Goal: Information Seeking & Learning: Find specific fact

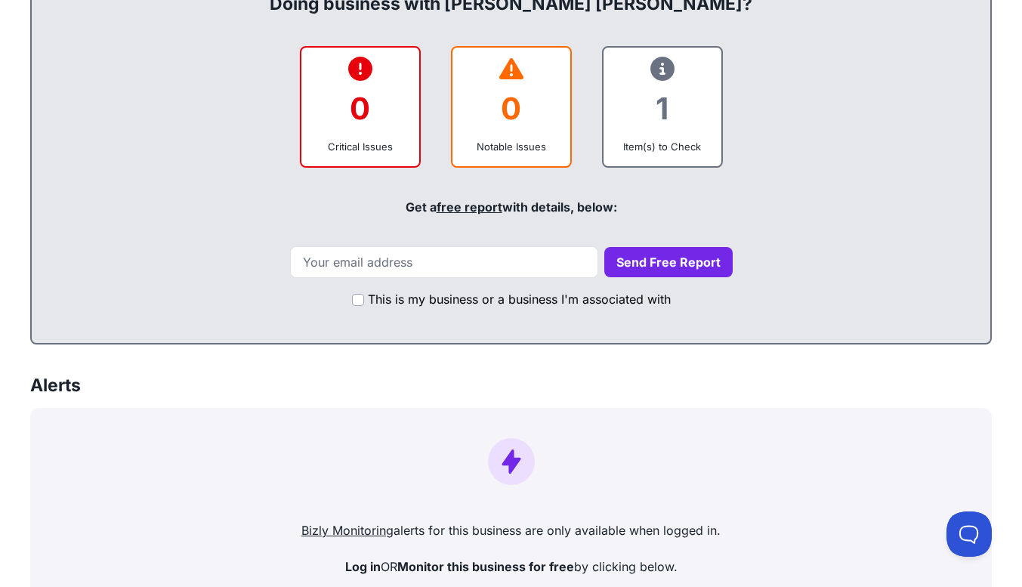
scroll to position [581, 0]
click at [649, 97] on div "1" at bounding box center [663, 107] width 94 height 61
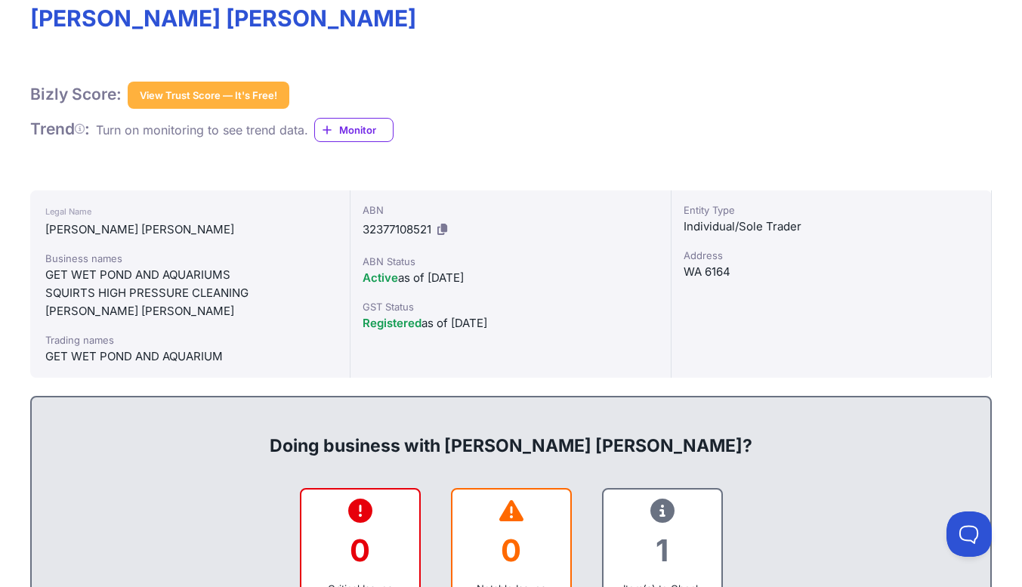
scroll to position [143, 0]
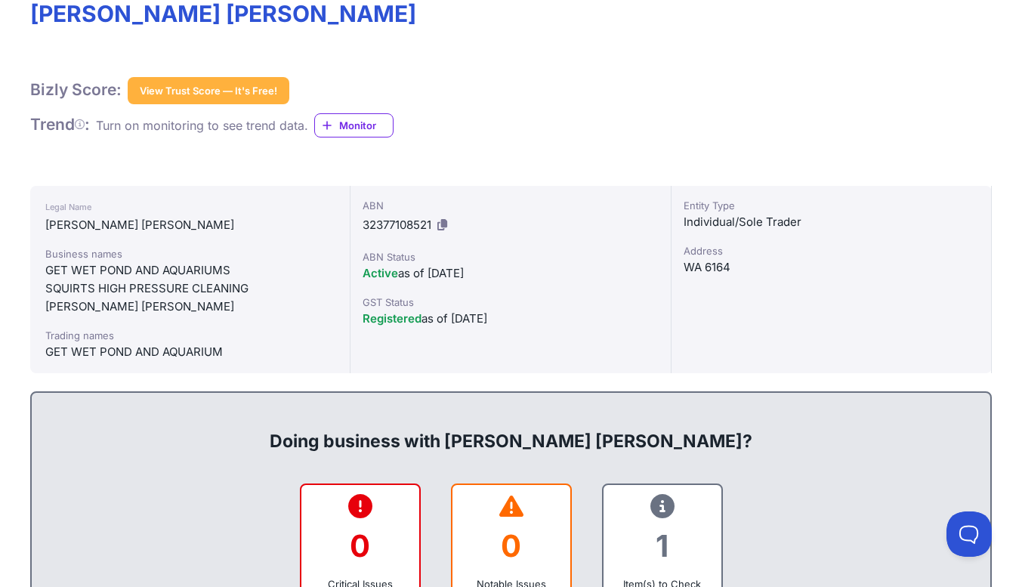
click at [120, 294] on div "SQUIRTS HIGH PRESSURE CLEANING" at bounding box center [189, 289] width 289 height 18
drag, startPoint x: 120, startPoint y: 294, endPoint x: 128, endPoint y: 279, distance: 16.9
click at [128, 279] on div "Business names GET WET POND AND AQUARIUMS SQUIRTS HIGH PRESSURE CLEANING [PERSO…" at bounding box center [189, 281] width 289 height 70
click at [128, 279] on div "GET WET POND AND AQUARIUMS" at bounding box center [189, 270] width 289 height 18
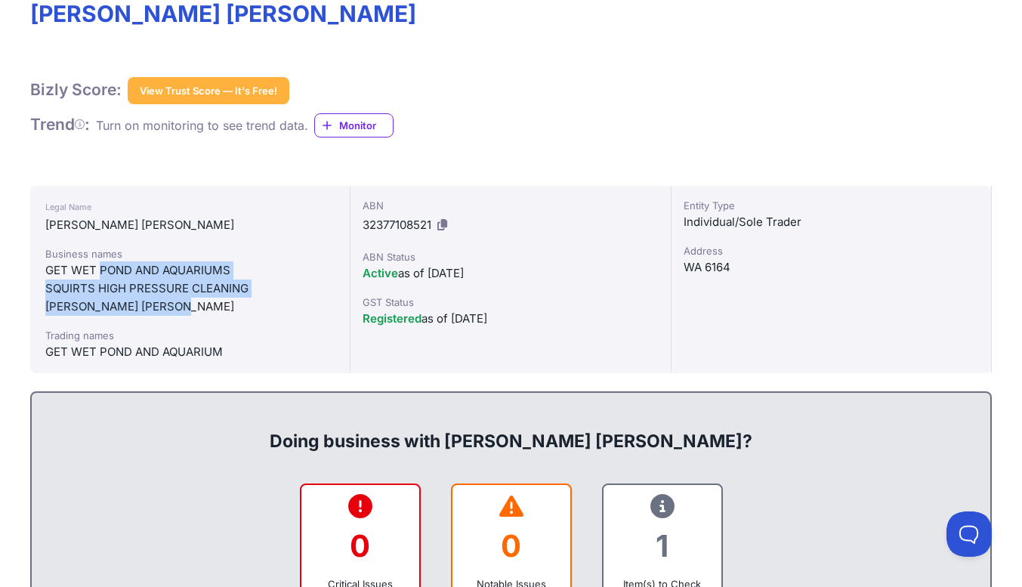
drag, startPoint x: 128, startPoint y: 279, endPoint x: 165, endPoint y: 310, distance: 49.3
click at [165, 310] on div "Business names GET WET POND AND AQUARIUMS SQUIRTS HIGH PRESSURE CLEANING [PERSO…" at bounding box center [189, 281] width 289 height 70
click at [165, 310] on div "[PERSON_NAME] [PERSON_NAME]" at bounding box center [189, 307] width 289 height 18
drag, startPoint x: 165, startPoint y: 310, endPoint x: 245, endPoint y: 283, distance: 84.1
click at [245, 283] on div "Business names GET WET POND AND AQUARIUMS SQUIRTS HIGH PRESSURE CLEANING [PERSO…" at bounding box center [189, 281] width 289 height 70
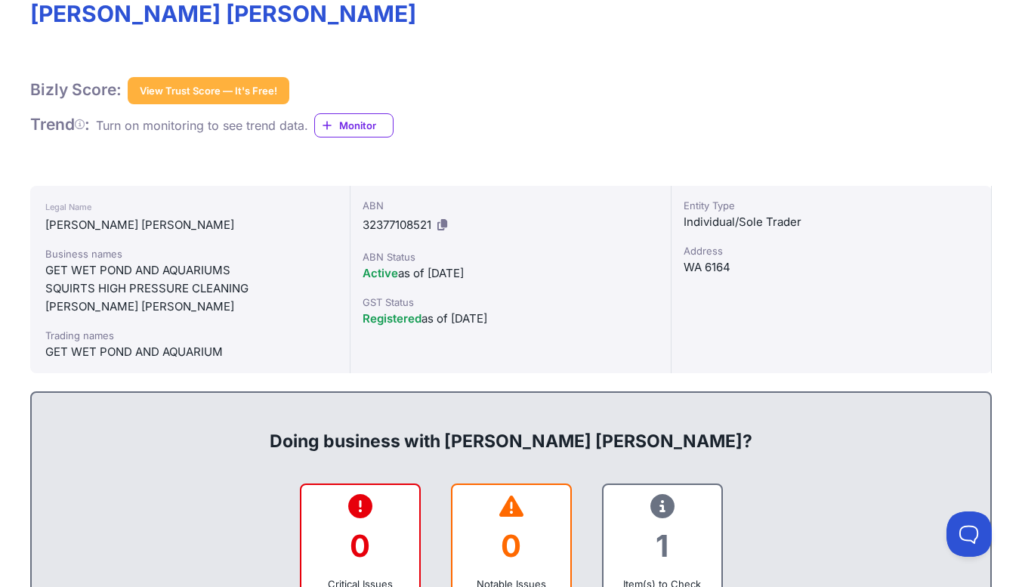
click at [412, 270] on div "Active as of [DATE]" at bounding box center [510, 273] width 295 height 18
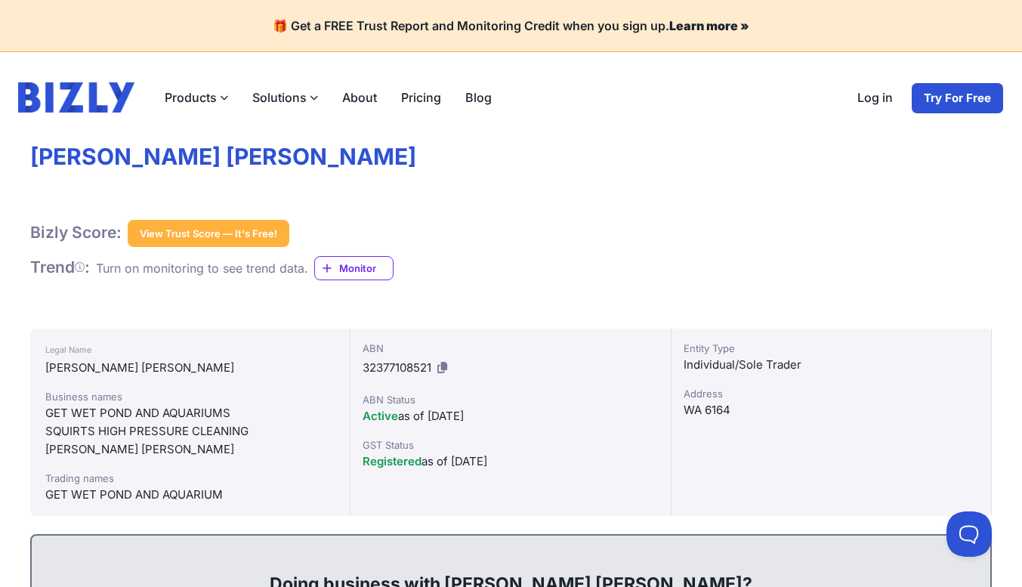
click at [224, 240] on button "View Trust Score — It's Free!" at bounding box center [209, 233] width 162 height 27
